Goal: Task Accomplishment & Management: Manage account settings

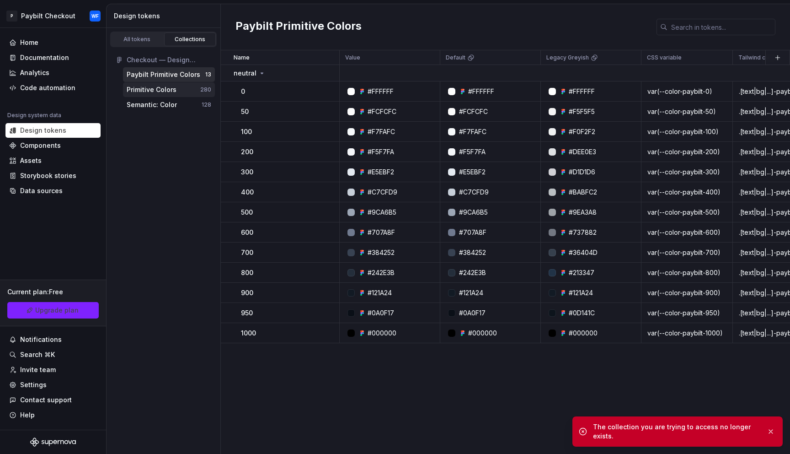
click at [161, 90] on div "Primitive Colors" at bounding box center [152, 89] width 50 height 9
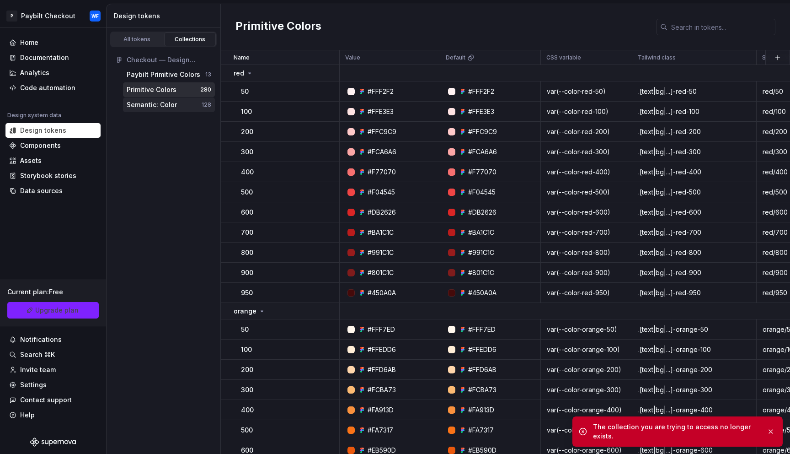
click at [164, 101] on div "Semantic: Color" at bounding box center [152, 104] width 50 height 9
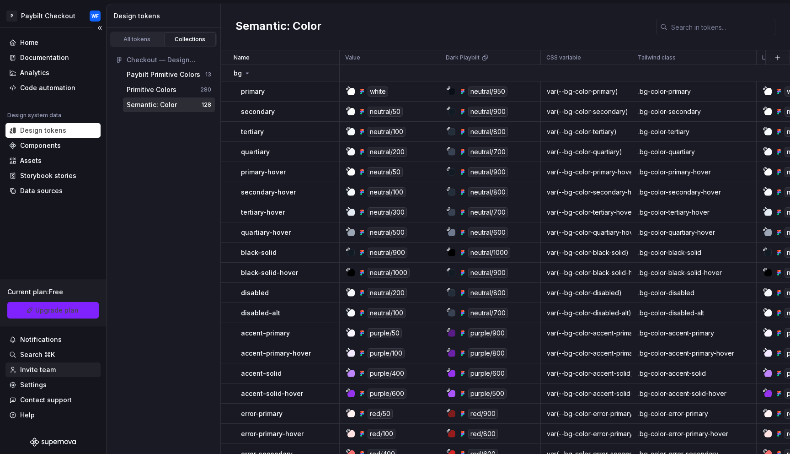
click at [36, 373] on div "Invite team" at bounding box center [38, 369] width 36 height 9
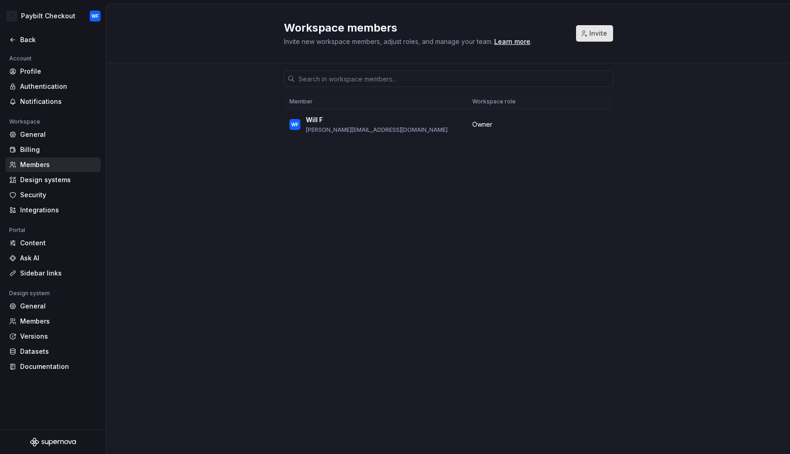
click at [595, 32] on span "Invite" at bounding box center [598, 33] width 18 height 9
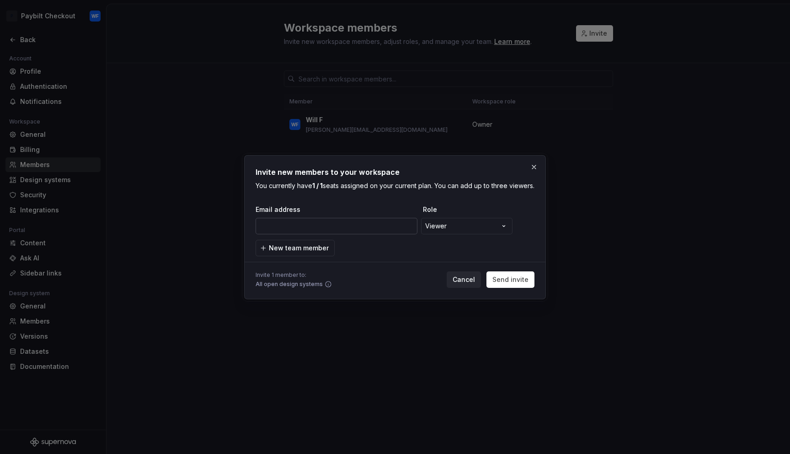
click at [353, 229] on input "email" at bounding box center [337, 226] width 162 height 16
paste input "[PERSON_NAME][EMAIL_ADDRESS][DOMAIN_NAME]"
type input "[PERSON_NAME][EMAIL_ADDRESS][DOMAIN_NAME]"
click at [506, 284] on span "Send invite" at bounding box center [511, 279] width 36 height 9
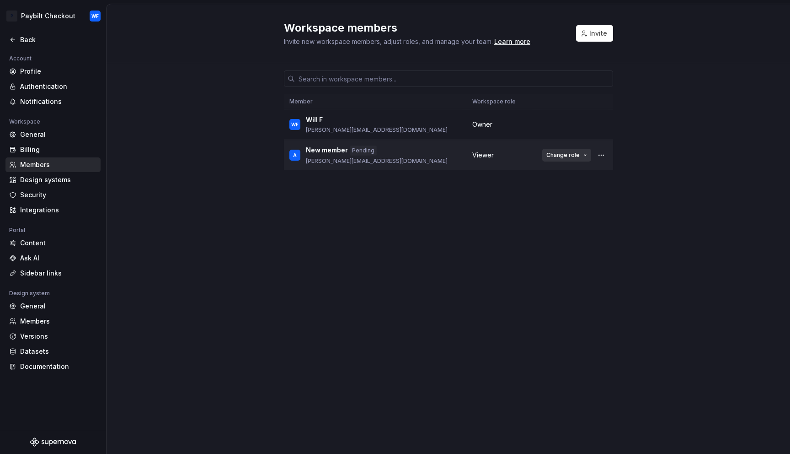
click at [574, 154] on span "Change role" at bounding box center [563, 154] width 33 height 7
click at [396, 216] on div "Member Workspace role WF Will [PERSON_NAME] [PERSON_NAME][EMAIL_ADDRESS][DOMAIN…" at bounding box center [448, 241] width 329 height 356
click at [36, 38] on div "Back" at bounding box center [58, 39] width 77 height 9
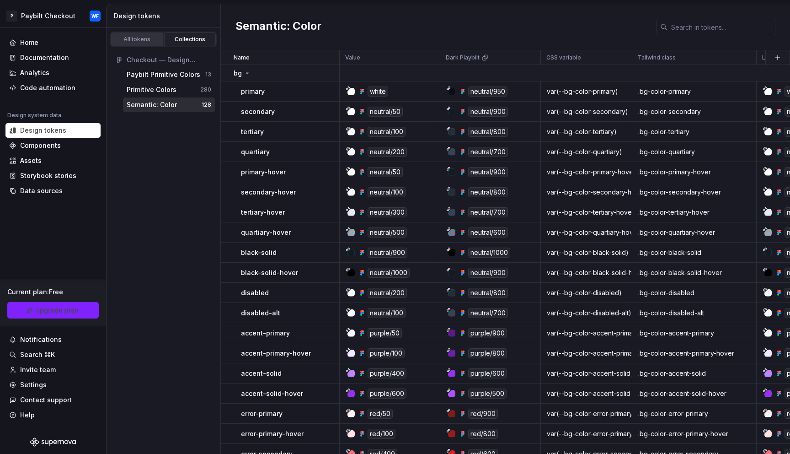
click at [130, 38] on div "All tokens" at bounding box center [137, 39] width 46 height 7
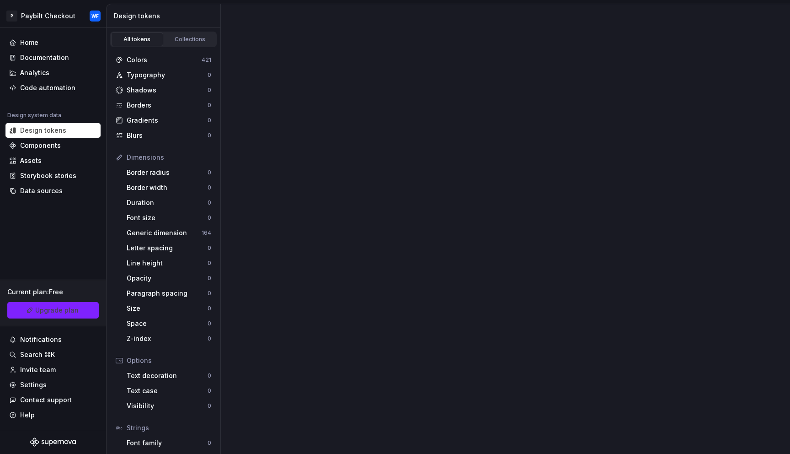
click at [137, 40] on div "All tokens" at bounding box center [137, 39] width 46 height 7
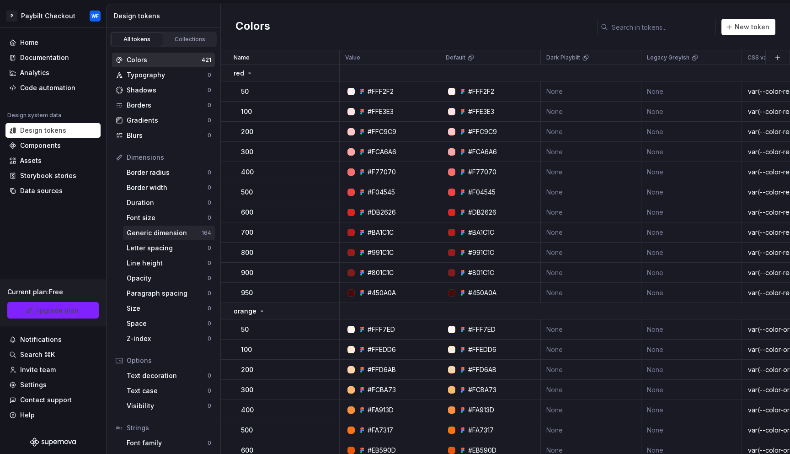
click at [170, 231] on div "Generic dimension" at bounding box center [164, 232] width 75 height 9
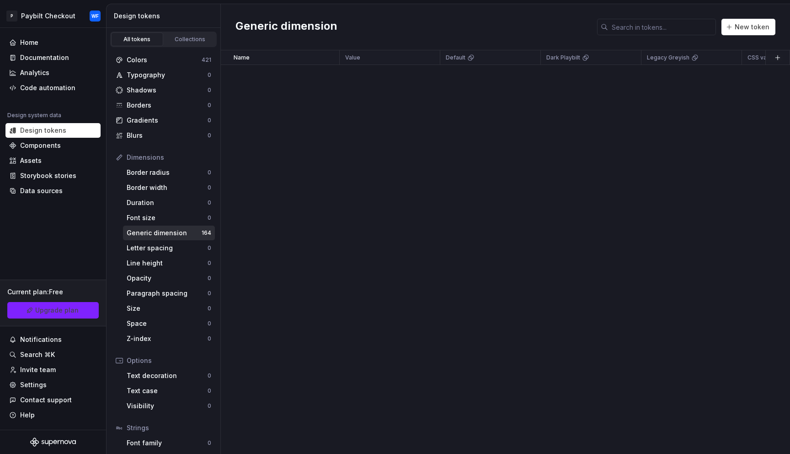
scroll to position [111, 0]
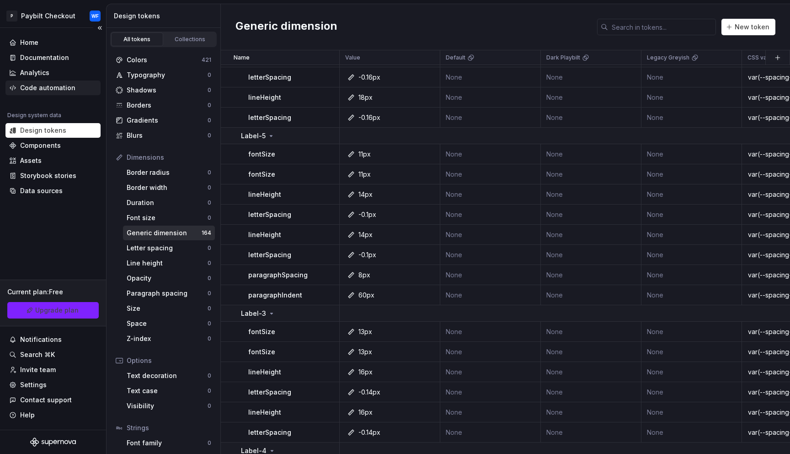
click at [45, 90] on div "Code automation" at bounding box center [47, 87] width 55 height 9
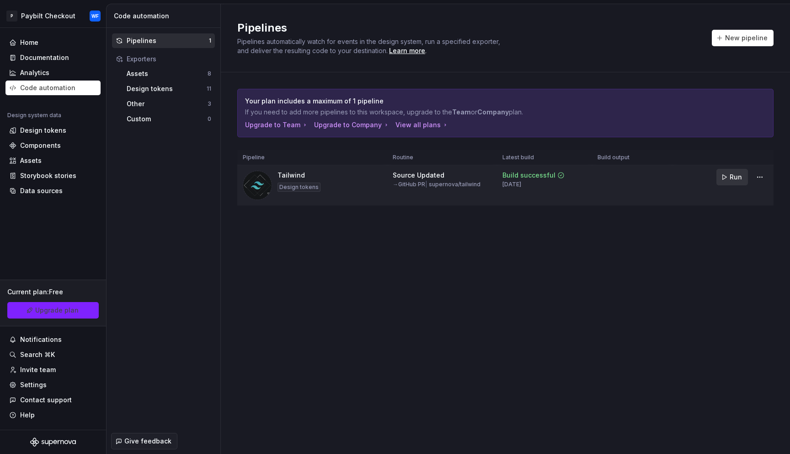
click at [737, 176] on span "Run" at bounding box center [736, 176] width 12 height 9
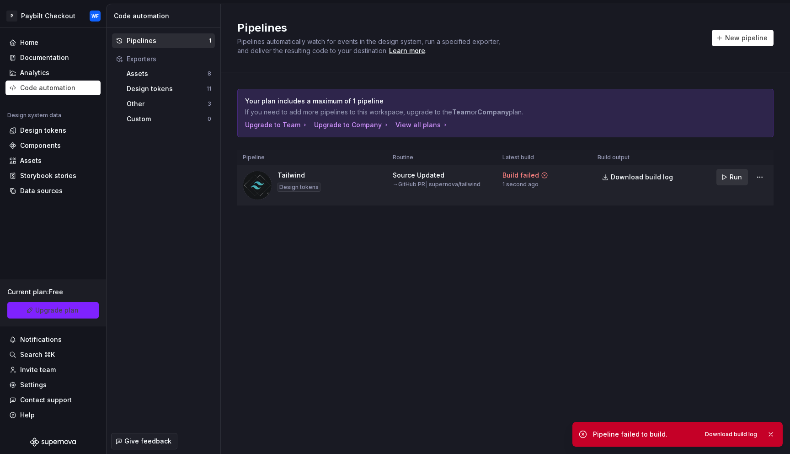
click at [737, 176] on span "Run" at bounding box center [736, 176] width 12 height 9
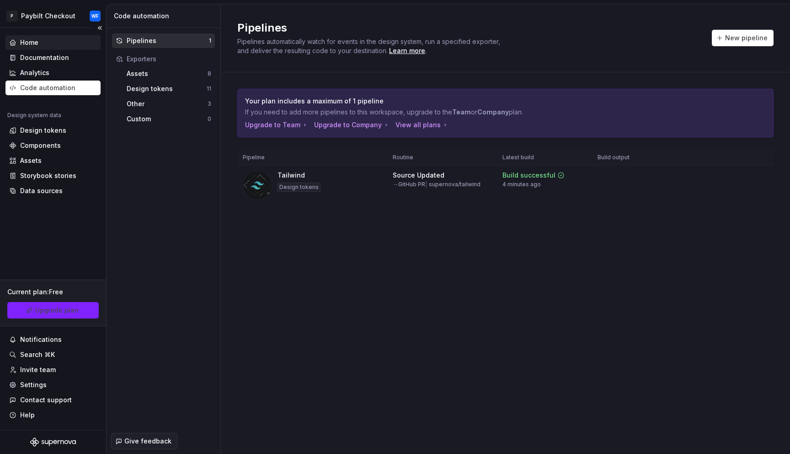
click at [56, 41] on div "Home" at bounding box center [53, 42] width 88 height 9
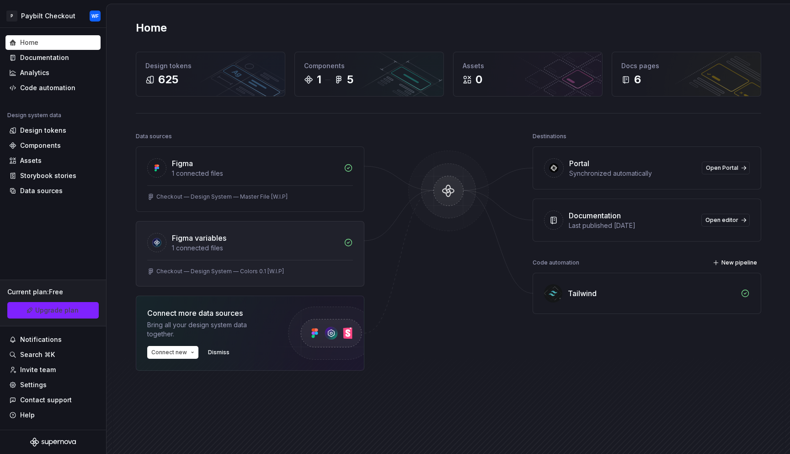
click at [274, 241] on div "Figma variables" at bounding box center [255, 237] width 166 height 11
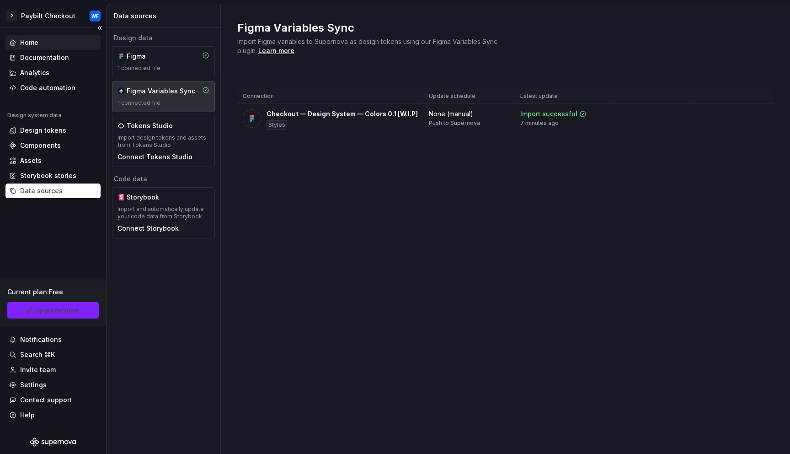
click at [45, 35] on div "Home" at bounding box center [52, 42] width 95 height 15
click at [45, 38] on div "Home" at bounding box center [53, 42] width 88 height 9
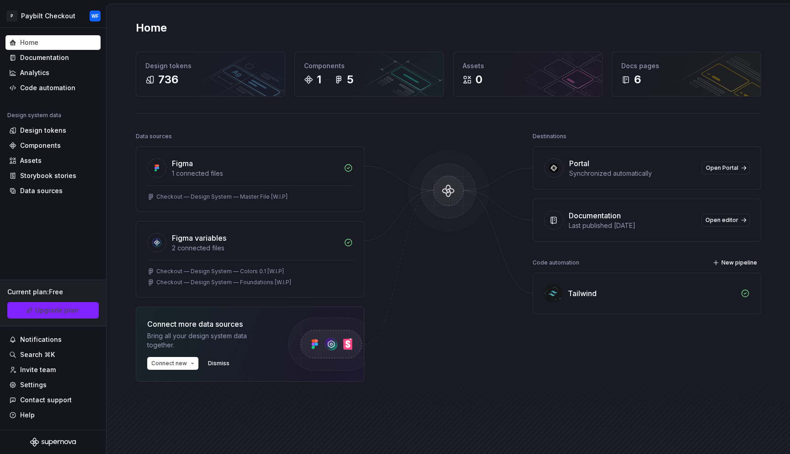
click at [465, 300] on div at bounding box center [448, 278] width 91 height 297
click at [66, 134] on div "Design tokens" at bounding box center [53, 130] width 88 height 9
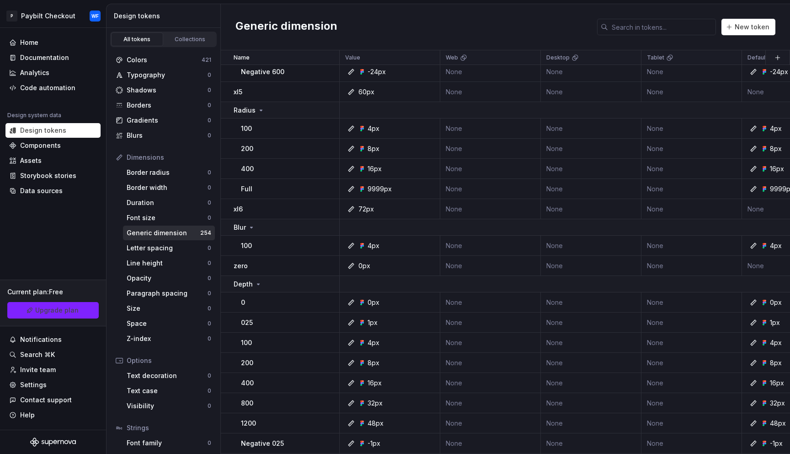
scroll to position [1134, 0]
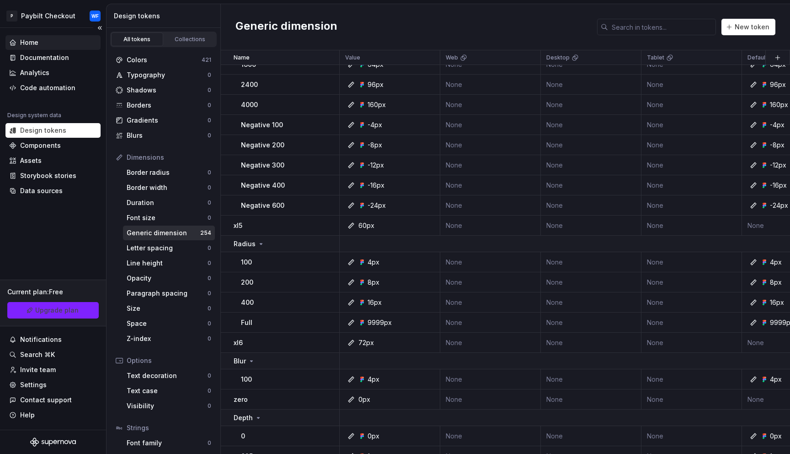
click at [46, 42] on div "Home" at bounding box center [53, 42] width 88 height 9
